Goal: Task Accomplishment & Management: Complete application form

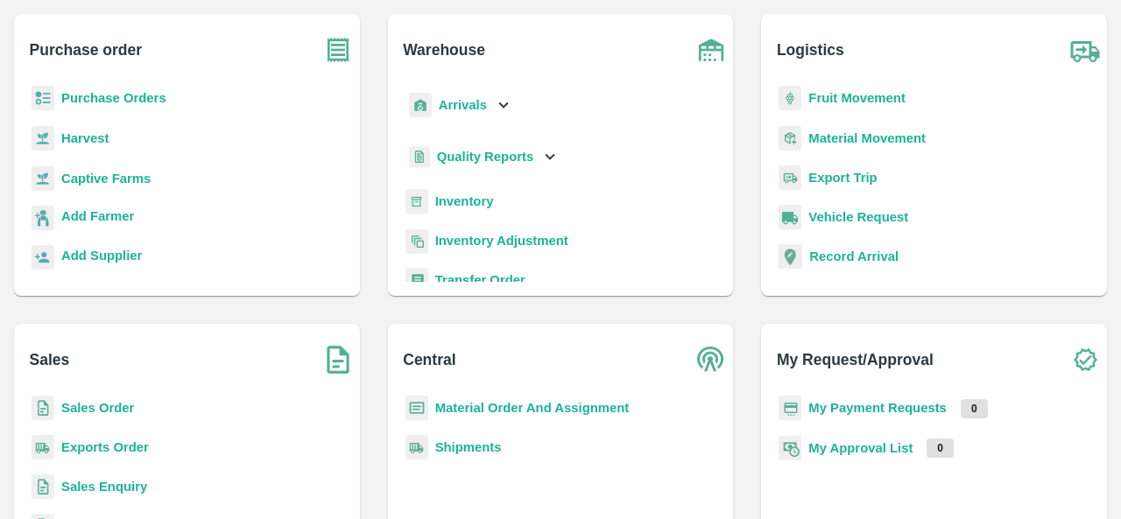
scroll to position [96, 0]
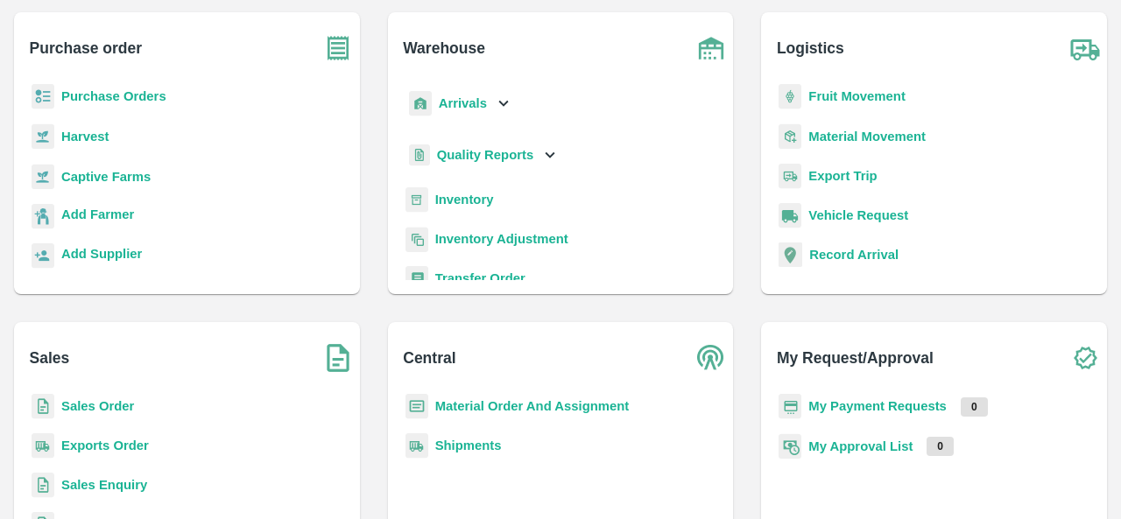
click at [100, 484] on b "Sales Enquiry" at bounding box center [104, 485] width 86 height 14
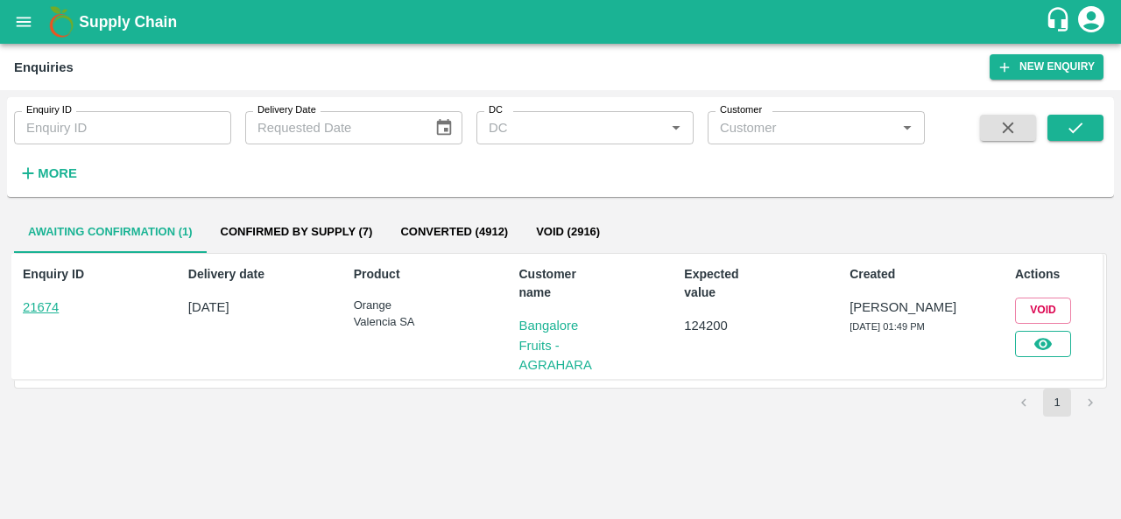
click at [1063, 344] on button "button" at bounding box center [1043, 344] width 56 height 26
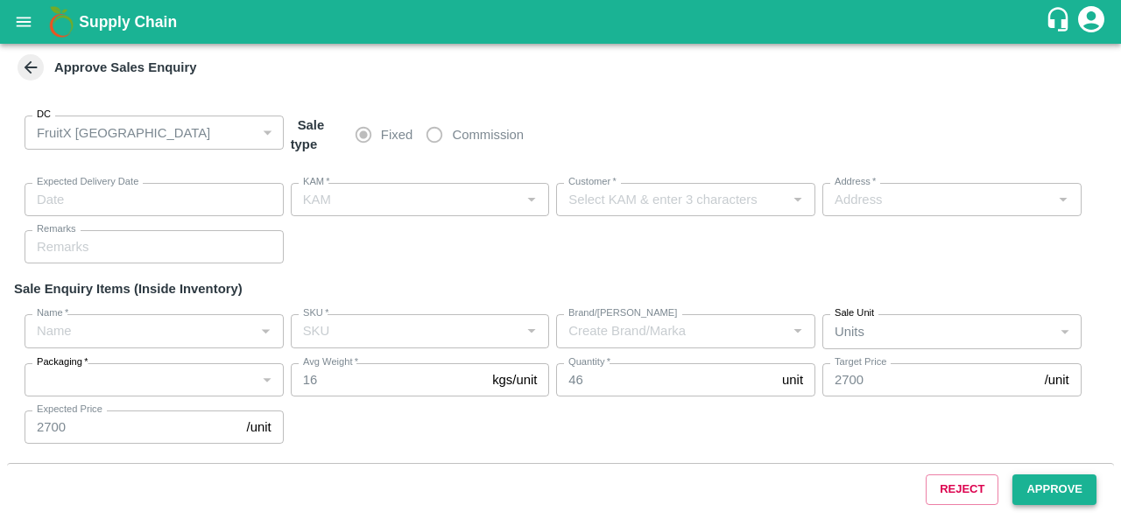
type input "29/08/2025 01:47 PM"
type input "[PERSON_NAME]"
type input "Bangalore Fruits - AGRAHARA"
type input "Flat No102 siri greenwood , Maragondanahalli Village , Bangalore , Bengaluru (B…"
type input "Orange Valencia SA"
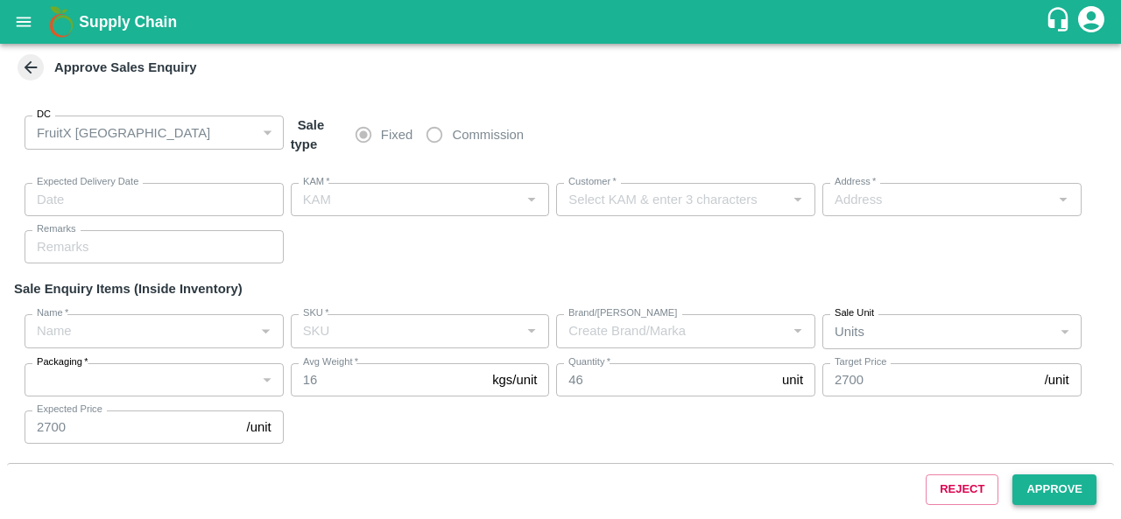
type input "88CT"
type input "LP FTI"
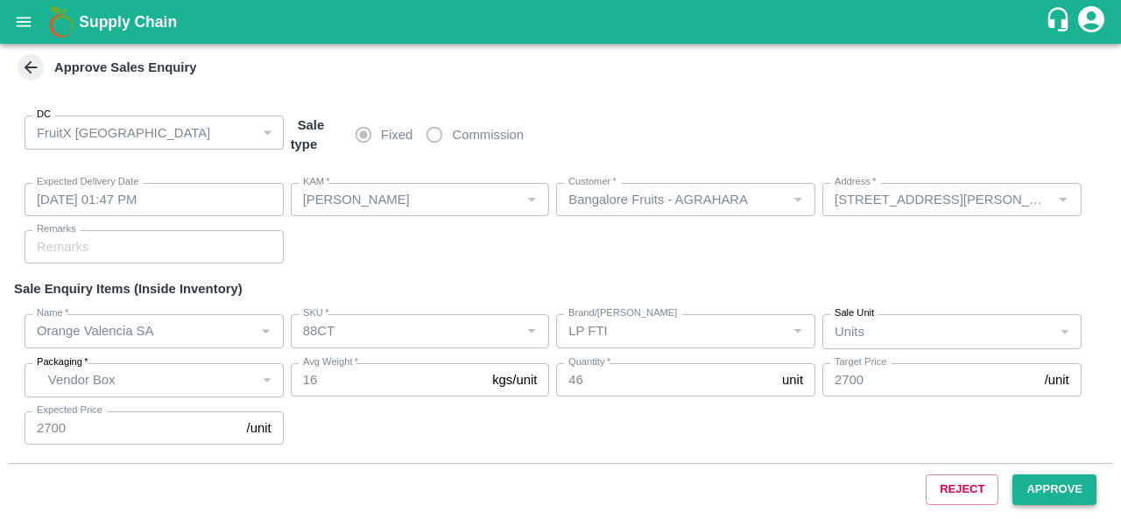
click at [1073, 486] on button "Approve" at bounding box center [1054, 490] width 84 height 31
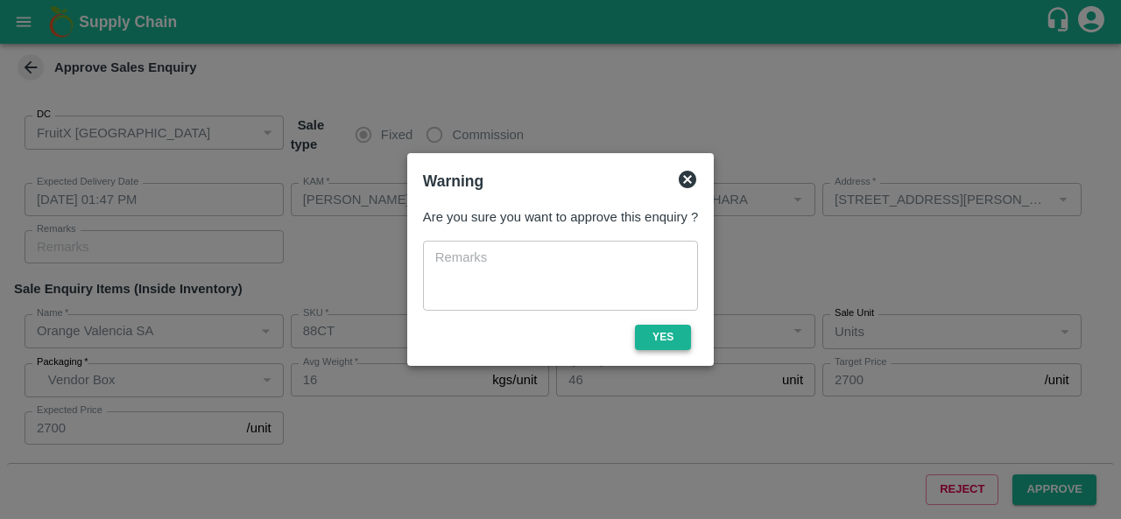
click at [646, 338] on button "Yes" at bounding box center [663, 337] width 56 height 25
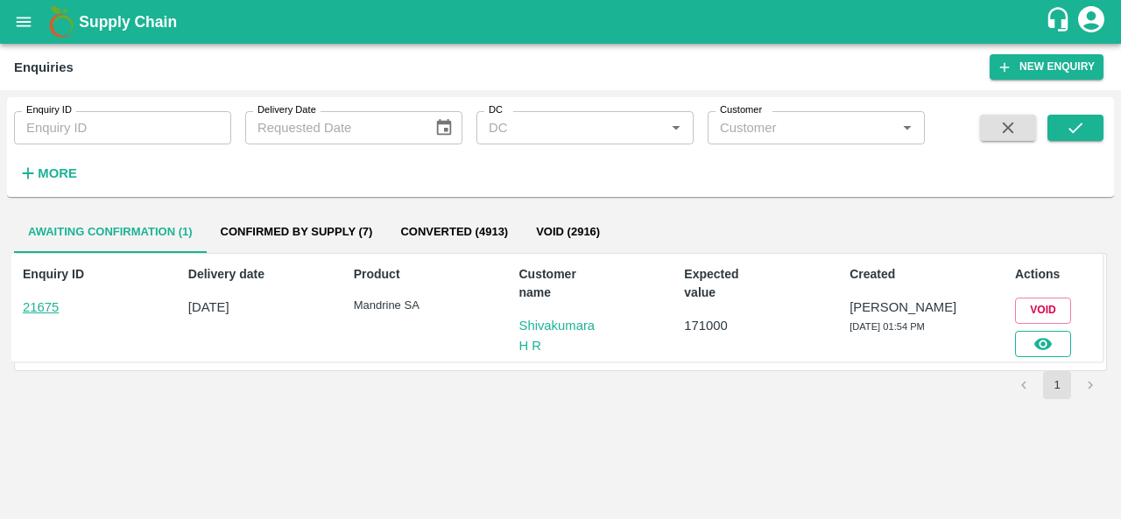
click at [1051, 342] on icon "button" at bounding box center [1043, 344] width 18 height 12
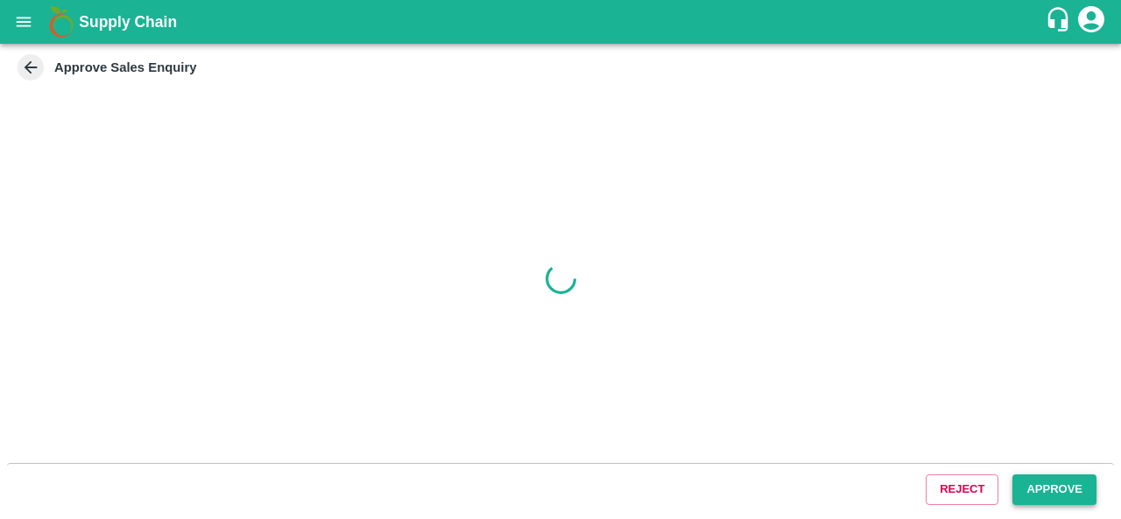
click at [1064, 491] on button "Approve" at bounding box center [1054, 490] width 84 height 31
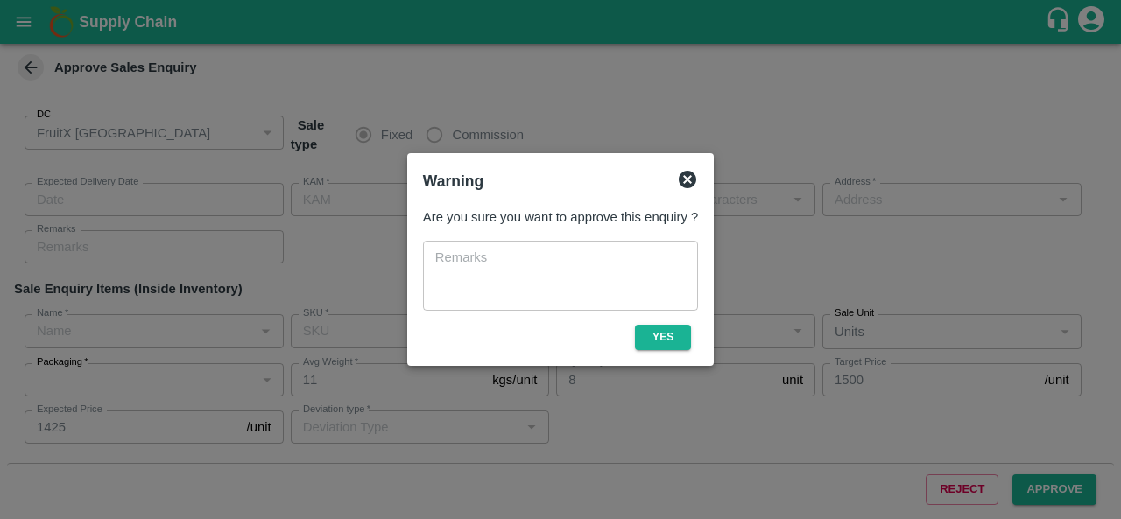
type input "28/08/2025 06:52 PM"
type input "[PERSON_NAME]"
type input "Shivakumara H R"
type input "I-53, Huskur Fruit Market , Singena Agrahara Road , Bangalore , Bengaluru (Bang…"
type input "Mandrine SA"
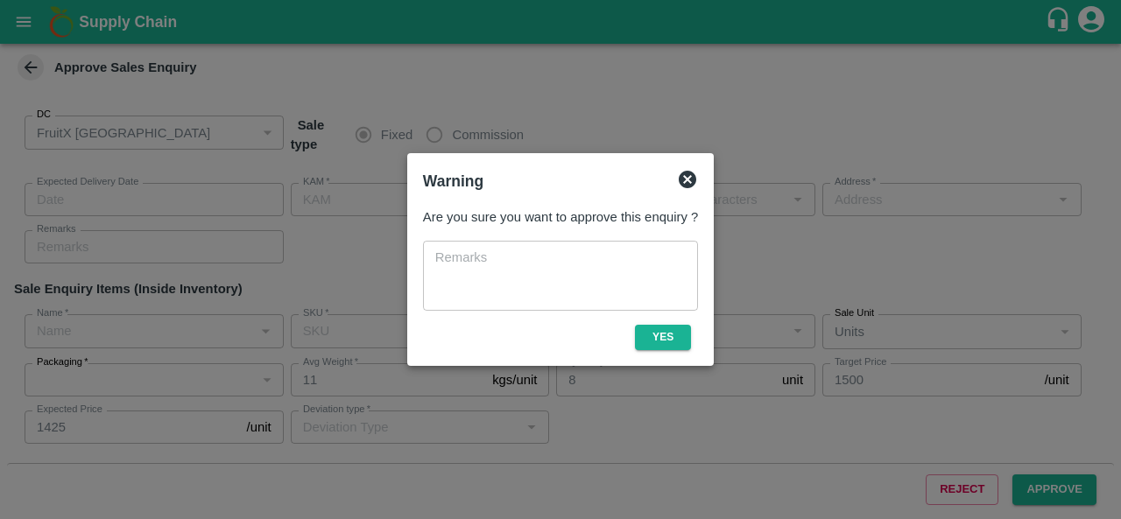
type input "Medium"
type input "LP"
type input "Demand"
type input "Mandrine SA"
type input "Size 2"
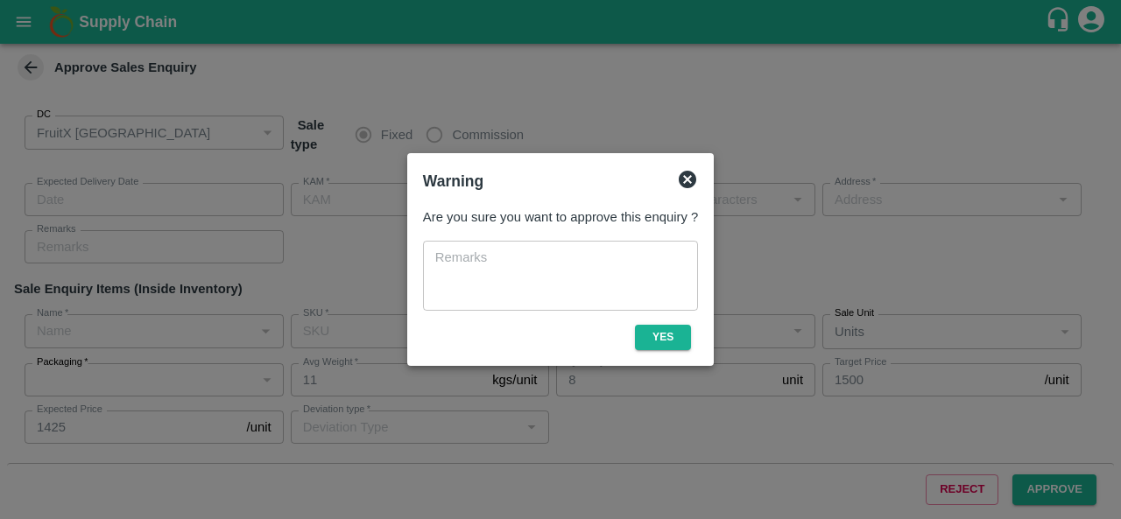
type input "LP"
type input "Mandrine SA"
type input "Size 3"
type input "LP"
type input "Demand"
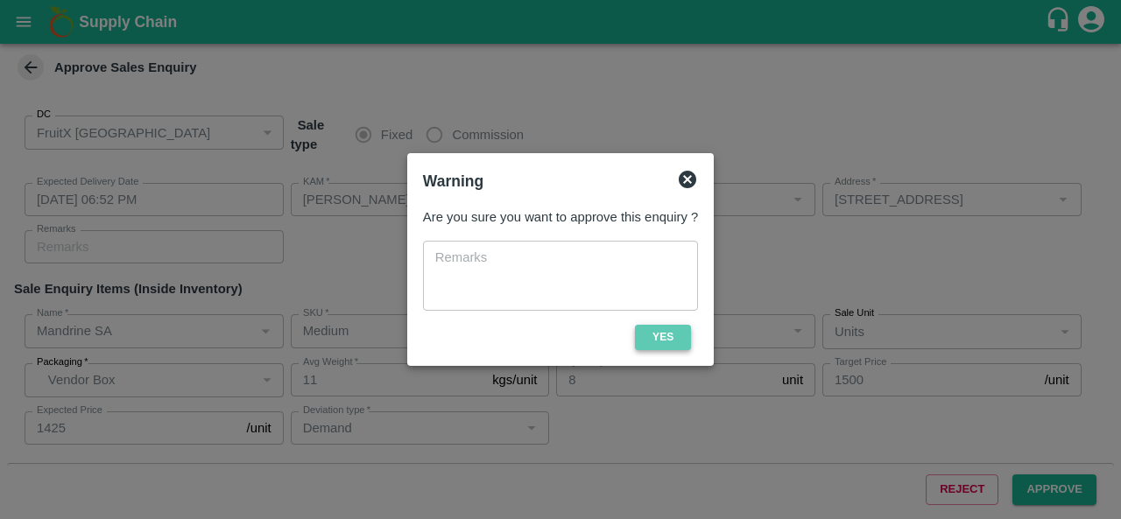
click at [656, 341] on button "Yes" at bounding box center [663, 337] width 56 height 25
